Goal: Information Seeking & Learning: Learn about a topic

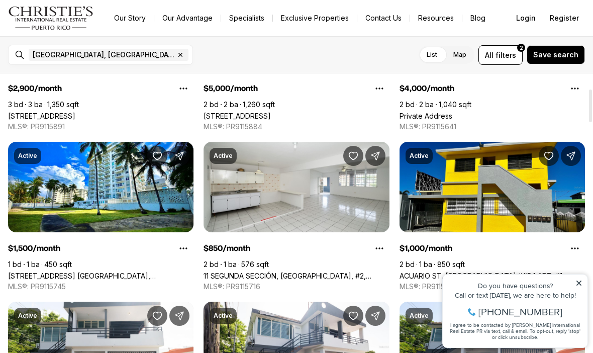
scroll to position [131, 0]
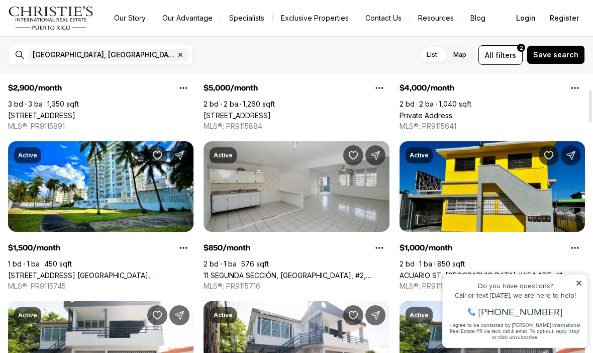
click at [336, 271] on link "11 SEGUNDA SECCIÓN, VILA CAROLINA, #2, CAROLINA PR, 00985" at bounding box center [297, 275] width 186 height 9
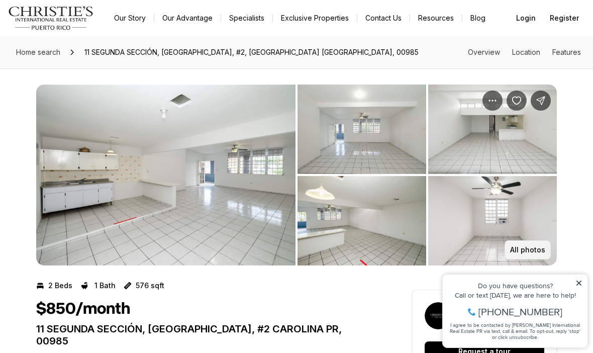
click at [542, 242] on button "All photos" at bounding box center [528, 249] width 46 height 19
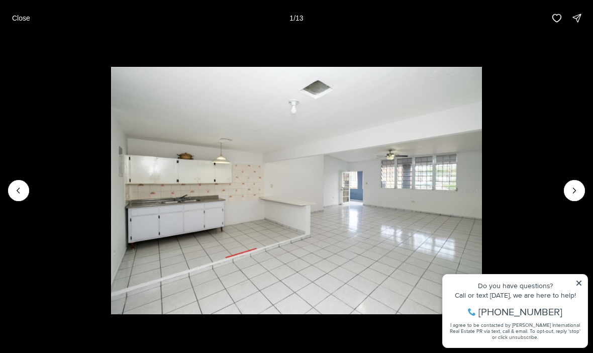
click at [482, 160] on img "1 of 13" at bounding box center [296, 190] width 371 height 247
click at [576, 194] on icon "Next slide" at bounding box center [575, 191] width 10 height 10
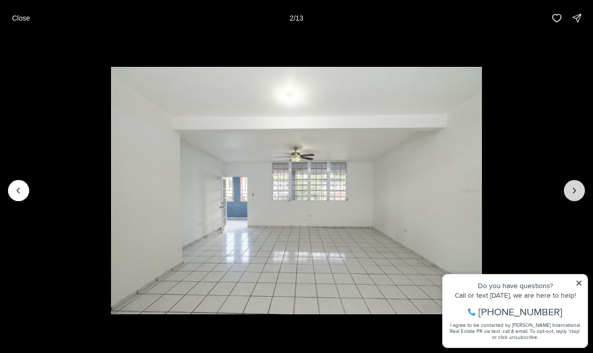
click at [573, 195] on icon "Next slide" at bounding box center [575, 191] width 10 height 10
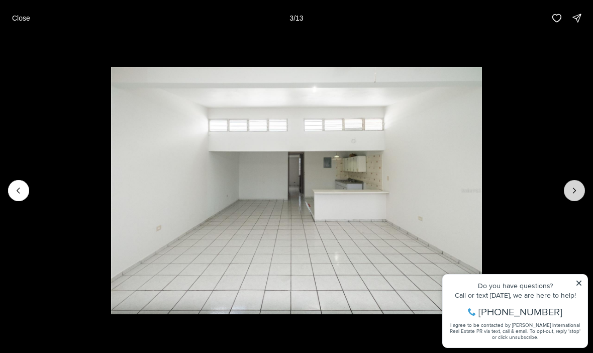
click at [578, 187] on icon "Next slide" at bounding box center [575, 191] width 10 height 10
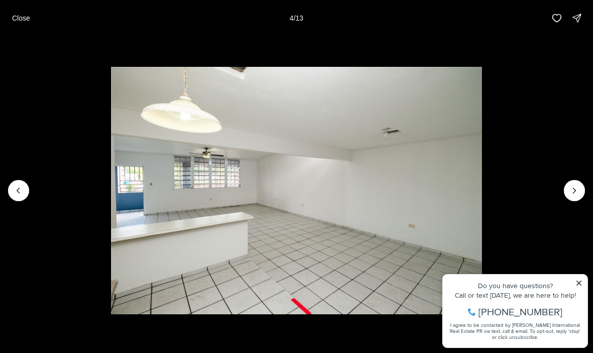
click at [482, 204] on img "4 of 13" at bounding box center [296, 190] width 371 height 247
click at [577, 194] on icon "Next slide" at bounding box center [575, 191] width 10 height 10
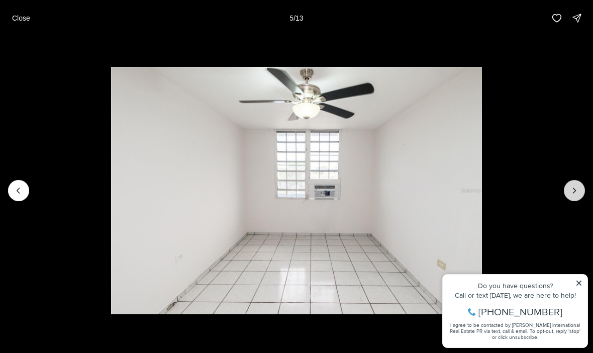
click at [577, 194] on icon "Next slide" at bounding box center [575, 191] width 10 height 10
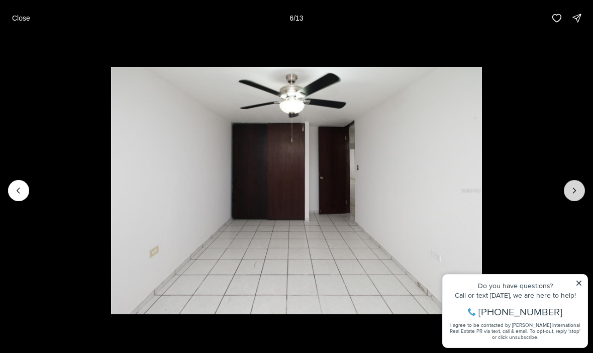
click at [579, 191] on icon "Next slide" at bounding box center [575, 191] width 10 height 10
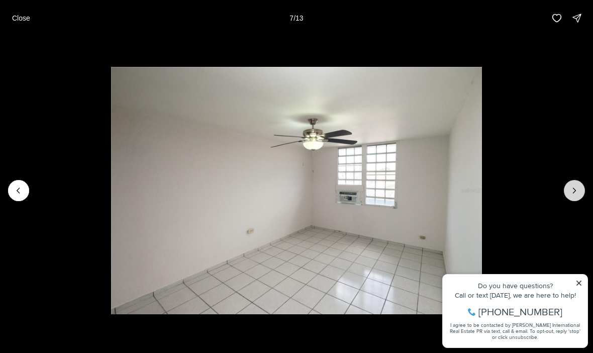
click at [576, 195] on icon "Next slide" at bounding box center [575, 191] width 10 height 10
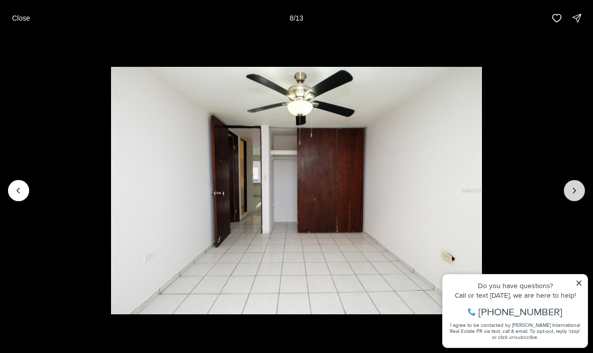
click at [579, 189] on icon "Next slide" at bounding box center [575, 191] width 10 height 10
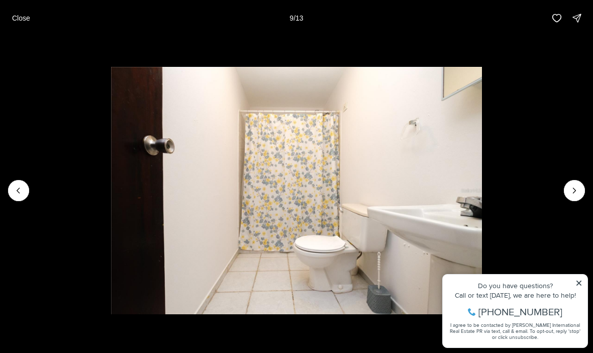
click at [482, 200] on img "9 of 13" at bounding box center [296, 190] width 371 height 247
click at [579, 193] on icon "Next slide" at bounding box center [575, 191] width 10 height 10
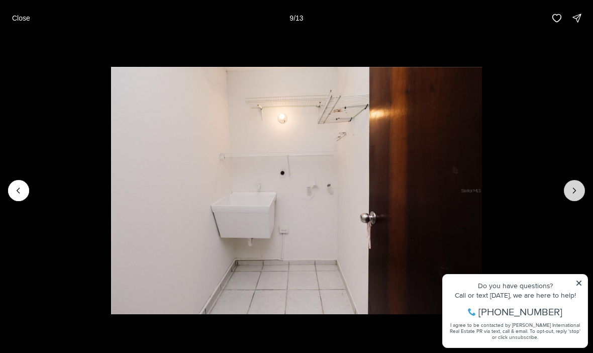
click at [583, 189] on button "Next slide" at bounding box center [574, 190] width 21 height 21
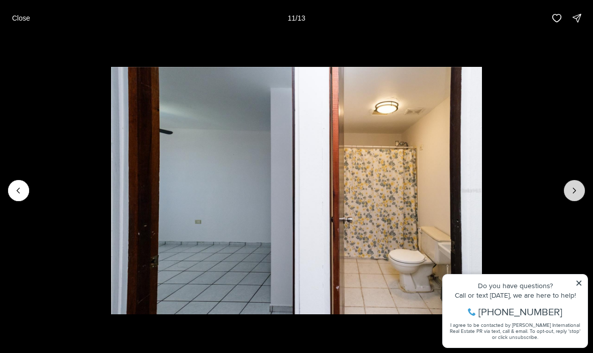
click at [573, 194] on icon "Next slide" at bounding box center [575, 191] width 10 height 10
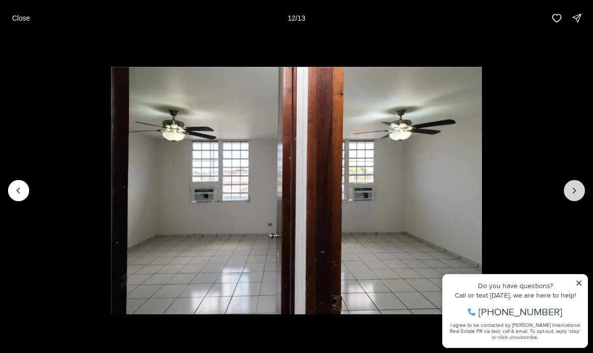
click at [579, 192] on icon "Next slide" at bounding box center [575, 191] width 10 height 10
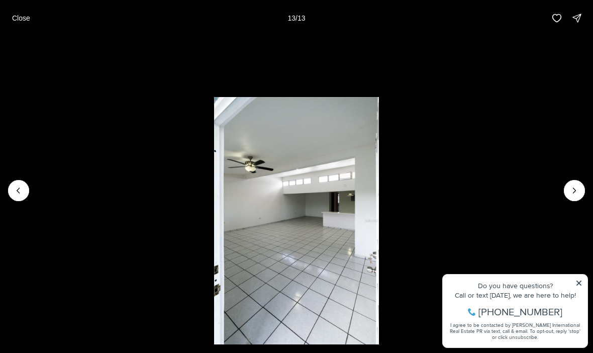
click at [579, 193] on div at bounding box center [574, 190] width 21 height 21
click at [586, 192] on li "13 of 13" at bounding box center [296, 190] width 593 height 309
click at [584, 190] on div at bounding box center [574, 190] width 21 height 21
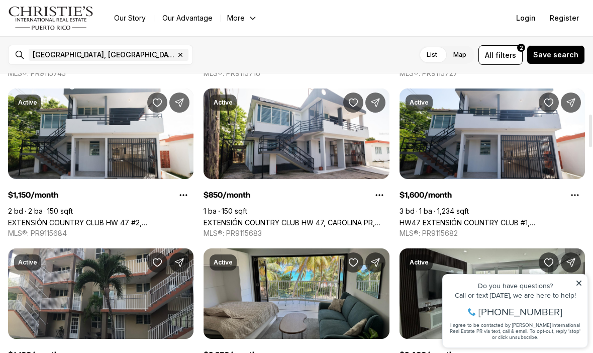
scroll to position [345, 0]
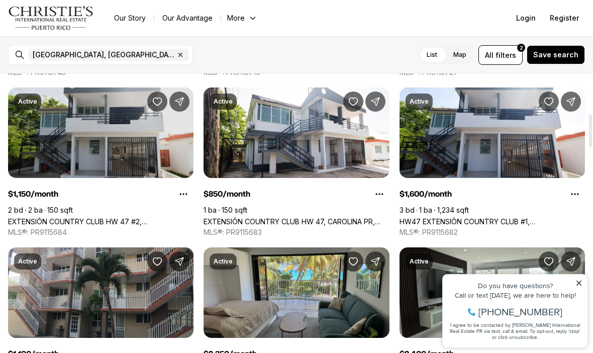
click at [36, 217] on link "EXTENSIÓN COUNTRY CLUB HW 47 #2, [GEOGRAPHIC_DATA] [GEOGRAPHIC_DATA], 00985" at bounding box center [101, 221] width 186 height 9
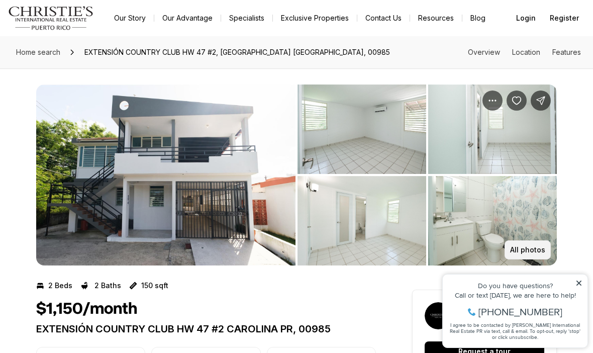
click at [537, 249] on p "All photos" at bounding box center [527, 250] width 35 height 8
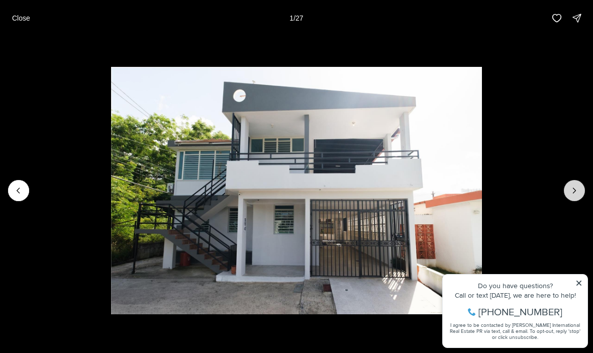
click at [572, 199] on button "Next slide" at bounding box center [574, 190] width 21 height 21
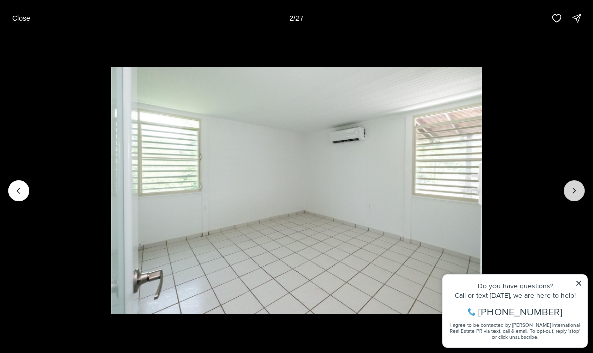
click at [574, 188] on icon "Next slide" at bounding box center [575, 190] width 3 height 5
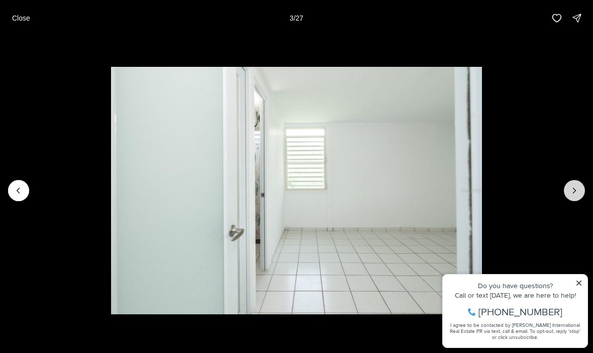
click at [577, 194] on icon "Next slide" at bounding box center [575, 191] width 10 height 10
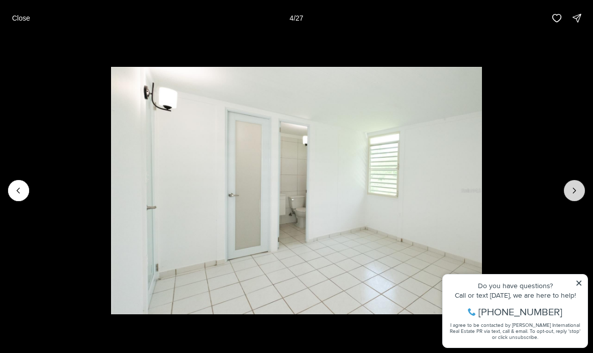
click at [570, 192] on icon "Next slide" at bounding box center [575, 191] width 10 height 10
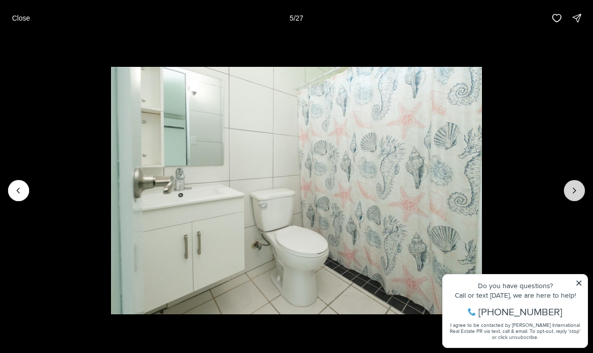
click at [571, 200] on button "Next slide" at bounding box center [574, 190] width 21 height 21
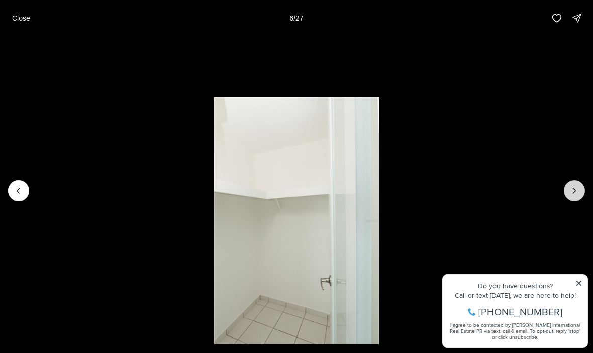
click at [570, 196] on button "Next slide" at bounding box center [574, 190] width 21 height 21
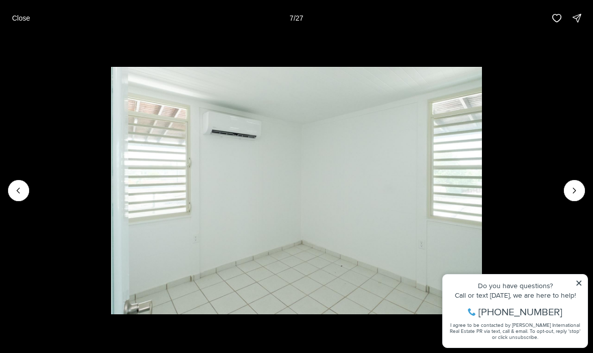
click at [482, 200] on img "7 of 27" at bounding box center [296, 190] width 371 height 247
click at [579, 188] on icon "Next slide" at bounding box center [575, 191] width 10 height 10
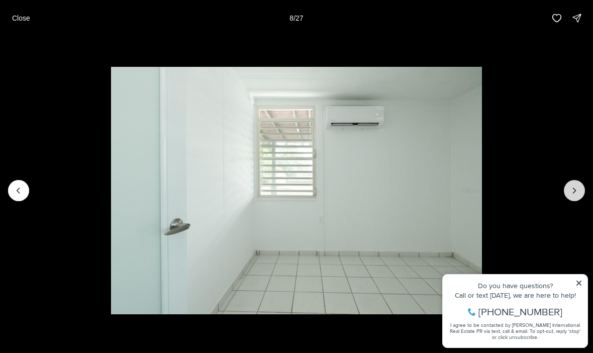
click at [573, 191] on icon "Next slide" at bounding box center [575, 191] width 10 height 10
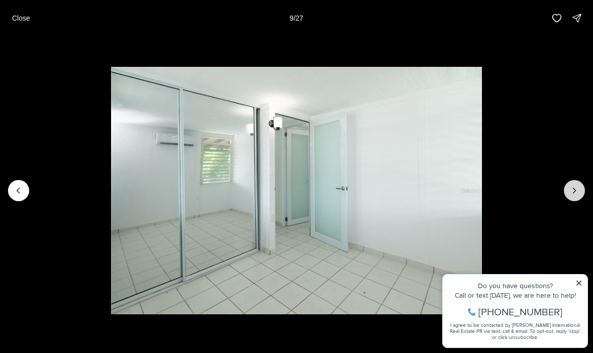
click at [571, 194] on icon "Next slide" at bounding box center [575, 191] width 10 height 10
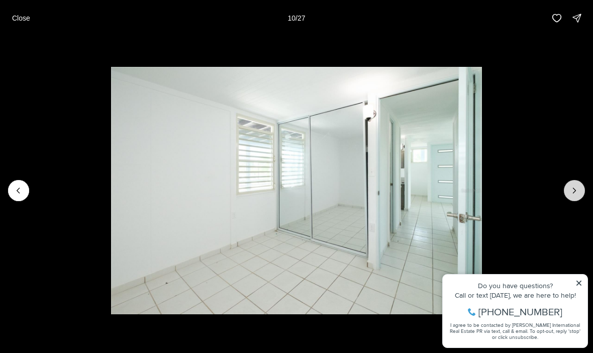
click at [571, 194] on icon "Next slide" at bounding box center [575, 191] width 10 height 10
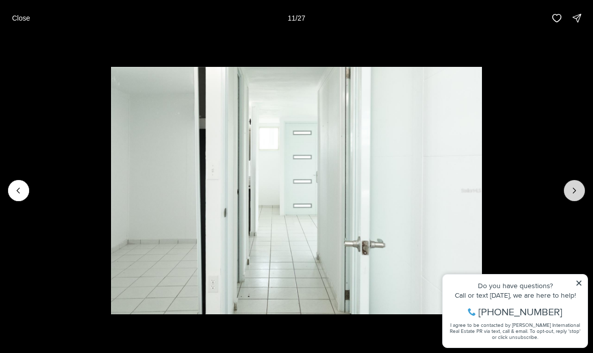
click at [566, 190] on button "Next slide" at bounding box center [574, 190] width 21 height 21
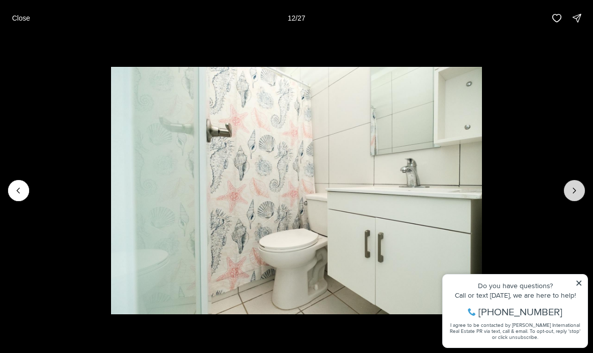
click at [574, 191] on icon "Next slide" at bounding box center [575, 191] width 10 height 10
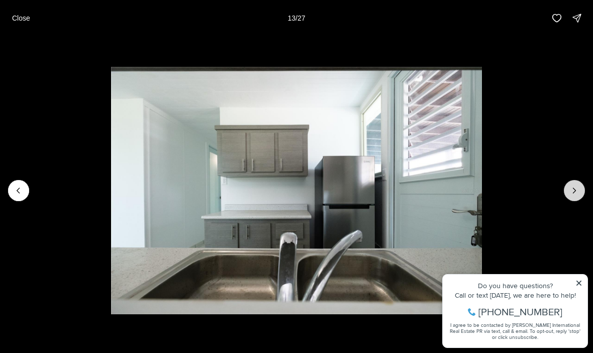
click at [570, 194] on icon "Next slide" at bounding box center [575, 191] width 10 height 10
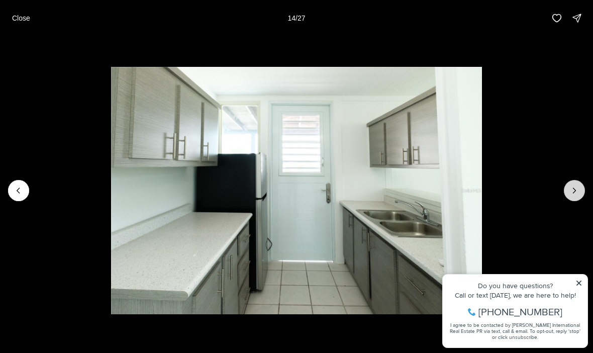
click at [571, 186] on icon "Next slide" at bounding box center [575, 191] width 10 height 10
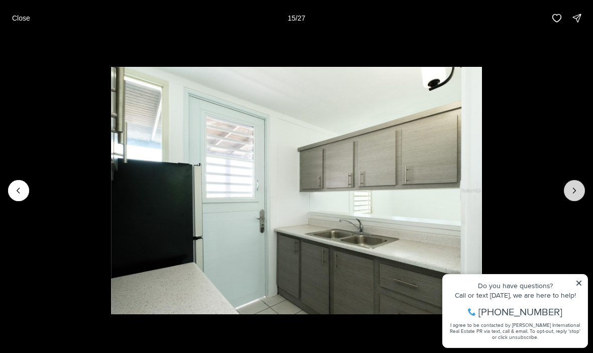
click at [576, 193] on icon "Next slide" at bounding box center [575, 191] width 10 height 10
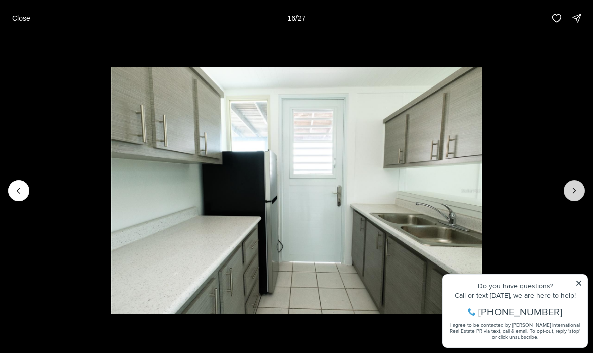
click at [579, 193] on icon "Next slide" at bounding box center [575, 191] width 10 height 10
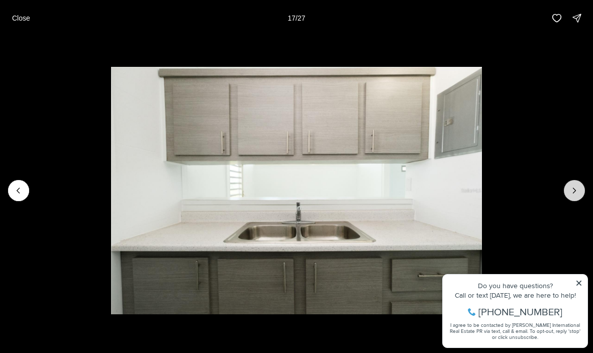
click at [571, 199] on button "Next slide" at bounding box center [574, 190] width 21 height 21
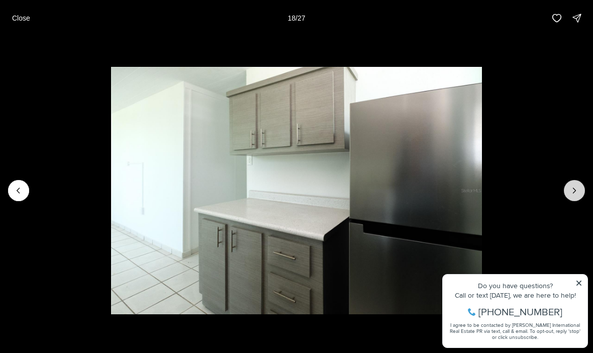
click at [570, 195] on icon "Next slide" at bounding box center [575, 191] width 10 height 10
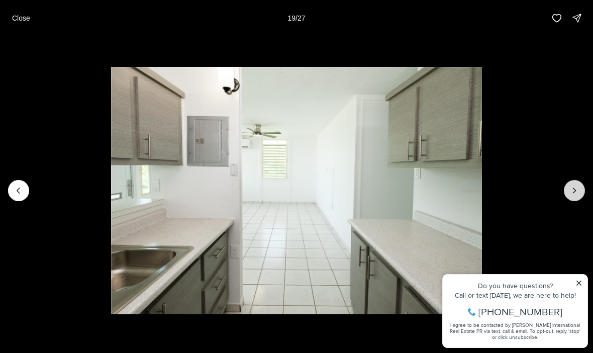
click at [579, 195] on icon "Next slide" at bounding box center [575, 191] width 10 height 10
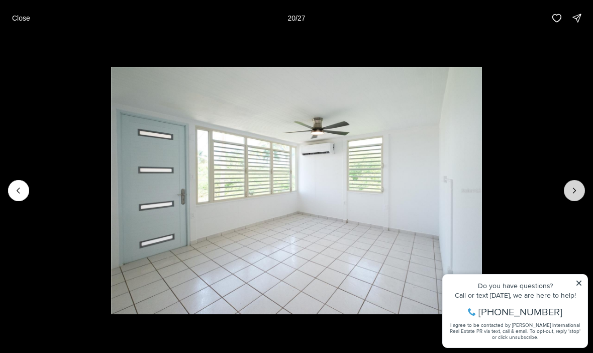
click at [577, 194] on icon "Next slide" at bounding box center [575, 191] width 10 height 10
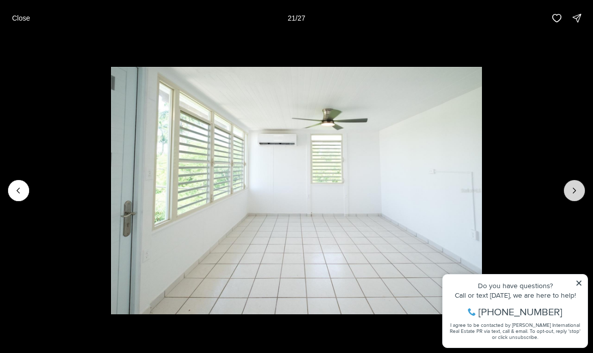
click at [574, 189] on icon "Next slide" at bounding box center [575, 190] width 3 height 5
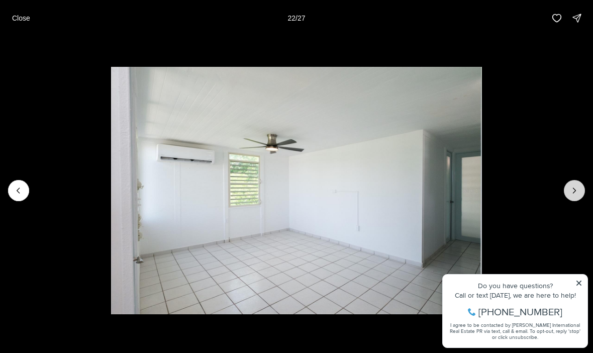
click at [578, 192] on icon "Next slide" at bounding box center [575, 191] width 10 height 10
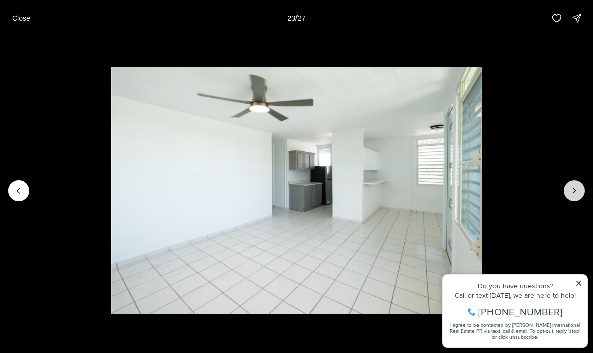
click at [574, 194] on icon "Next slide" at bounding box center [575, 191] width 10 height 10
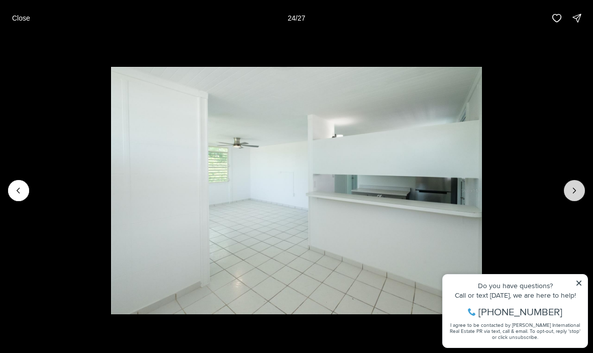
click at [578, 193] on icon "Next slide" at bounding box center [575, 191] width 10 height 10
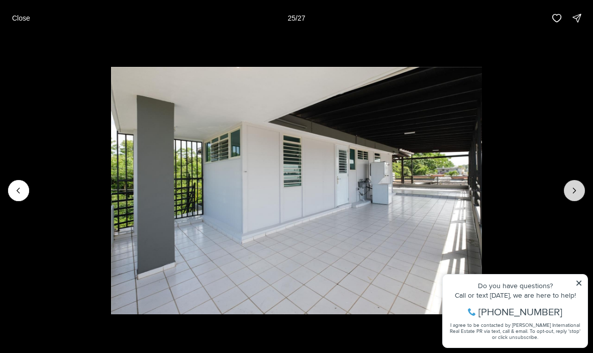
click at [567, 189] on button "Next slide" at bounding box center [574, 190] width 21 height 21
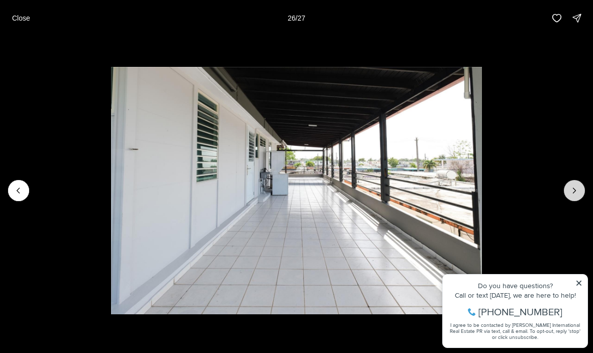
click at [579, 192] on icon "Next slide" at bounding box center [575, 191] width 10 height 10
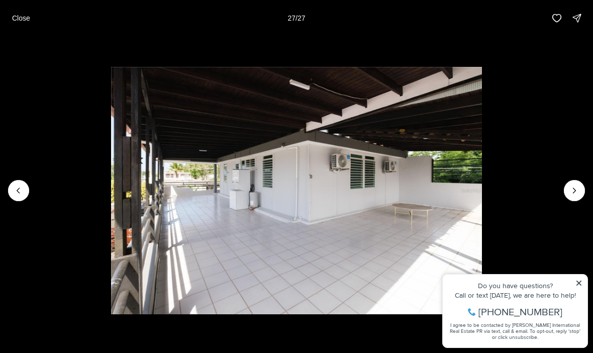
click at [578, 190] on div at bounding box center [574, 190] width 21 height 21
click at [571, 192] on div at bounding box center [574, 190] width 21 height 21
click at [482, 181] on img "27 of 27" at bounding box center [296, 190] width 371 height 247
click at [573, 187] on div at bounding box center [574, 190] width 21 height 21
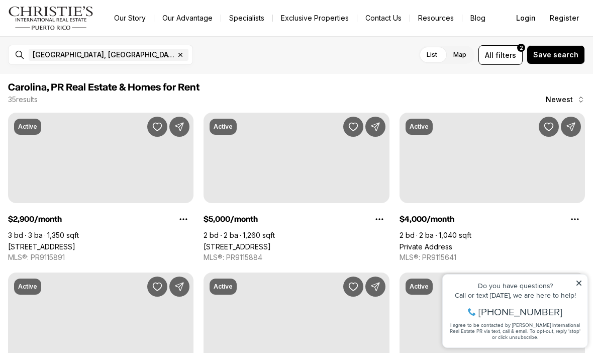
scroll to position [345, 0]
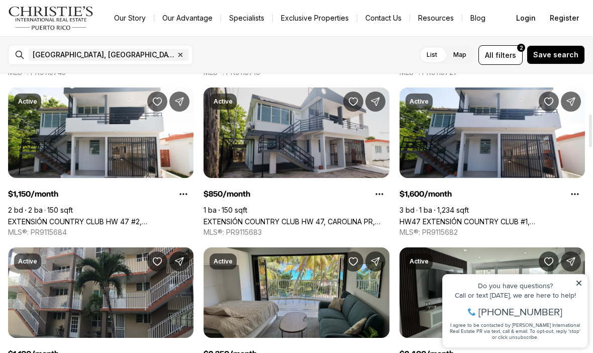
click at [315, 217] on link "EXTENSIÓN COUNTRY CLUB HW 47, CAROLINA PR, 00985" at bounding box center [297, 221] width 186 height 9
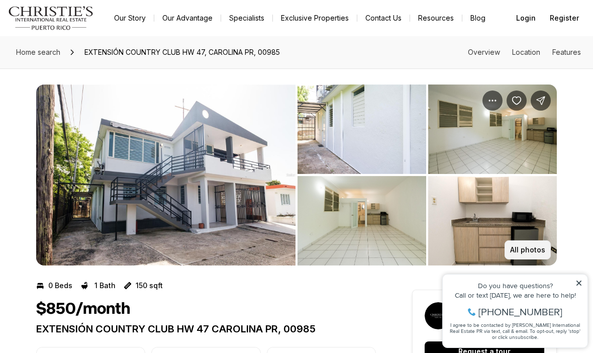
click at [540, 252] on p "All photos" at bounding box center [527, 250] width 35 height 8
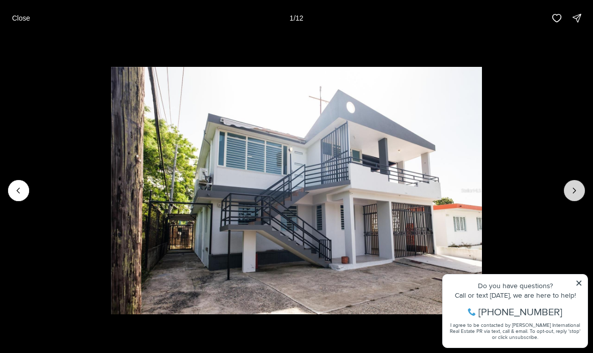
click at [577, 192] on icon "Next slide" at bounding box center [575, 191] width 10 height 10
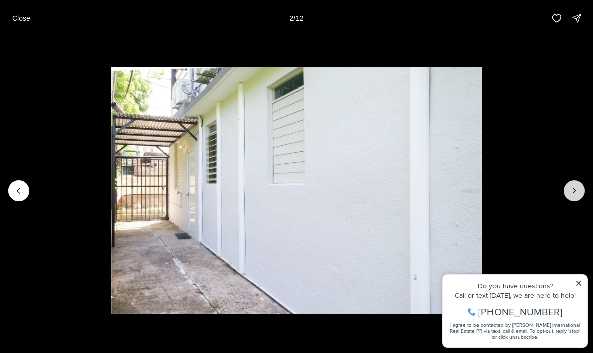
click at [578, 192] on icon "Next slide" at bounding box center [575, 191] width 10 height 10
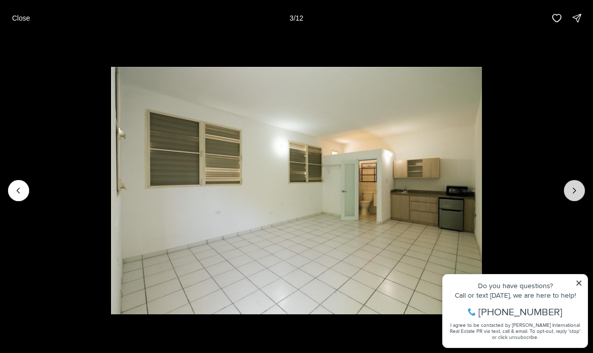
click at [573, 195] on icon "Next slide" at bounding box center [575, 191] width 10 height 10
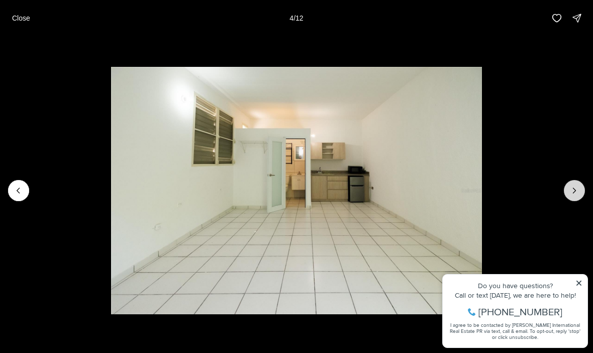
click at [578, 192] on icon "Next slide" at bounding box center [575, 191] width 10 height 10
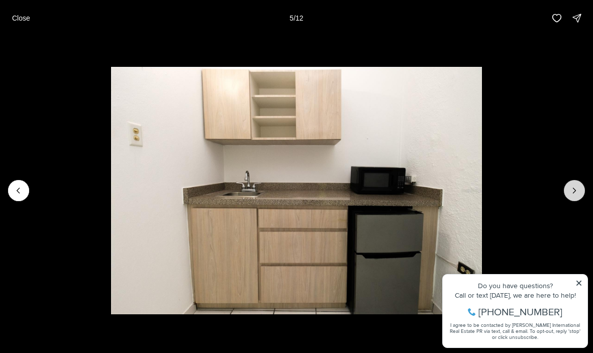
click at [577, 194] on icon "Next slide" at bounding box center [575, 191] width 10 height 10
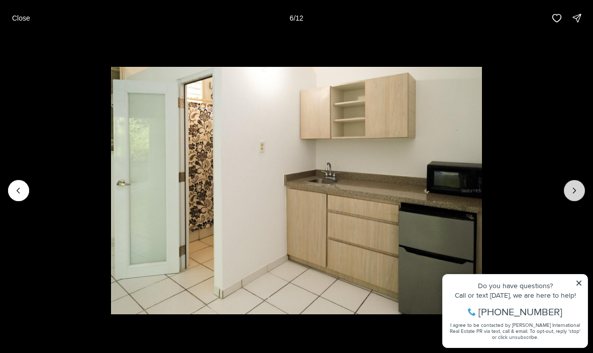
click at [577, 193] on icon "Next slide" at bounding box center [575, 191] width 10 height 10
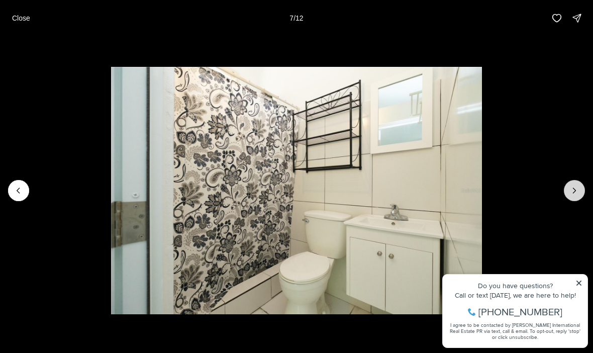
click at [576, 193] on icon "Next slide" at bounding box center [575, 191] width 10 height 10
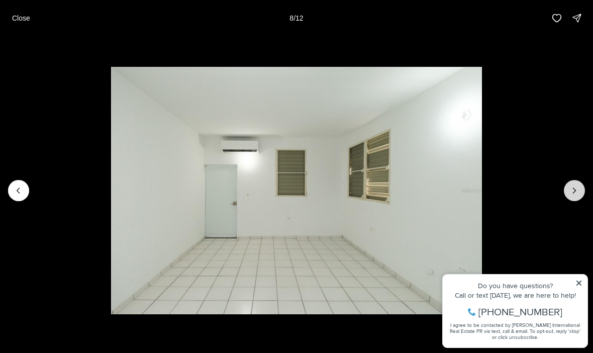
click at [573, 194] on icon "Next slide" at bounding box center [575, 191] width 10 height 10
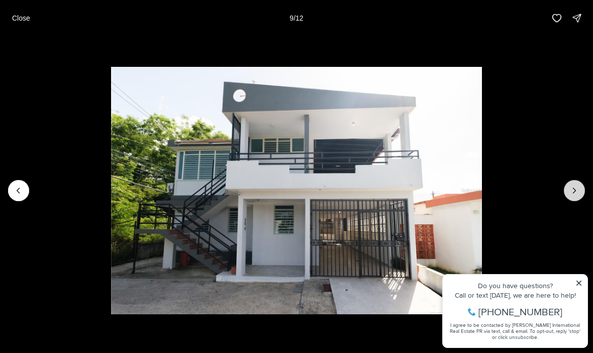
click at [577, 195] on icon "Next slide" at bounding box center [575, 191] width 10 height 10
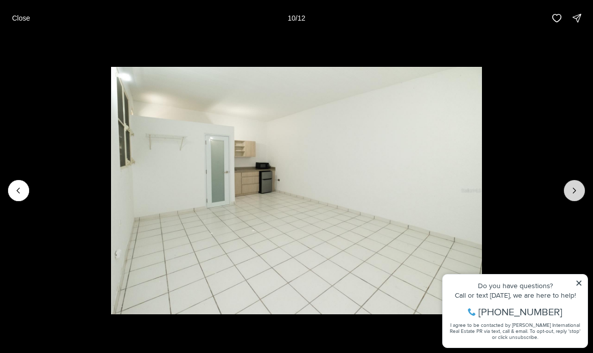
click at [579, 189] on icon "Next slide" at bounding box center [575, 191] width 10 height 10
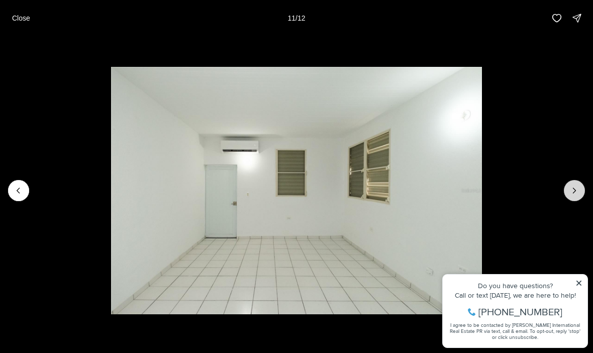
click at [579, 194] on icon "Next slide" at bounding box center [575, 191] width 10 height 10
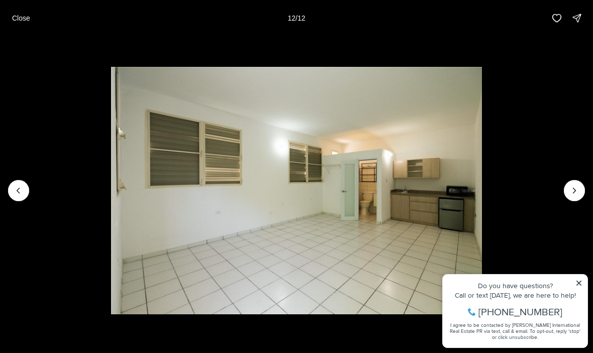
click at [577, 197] on div at bounding box center [574, 190] width 21 height 21
click at [574, 195] on div at bounding box center [574, 190] width 21 height 21
click at [577, 187] on div at bounding box center [574, 190] width 21 height 21
click at [482, 187] on img "12 of 12" at bounding box center [296, 190] width 371 height 247
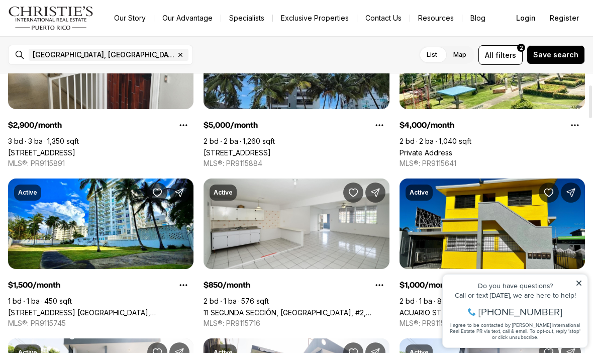
scroll to position [93, 0]
